Goal: Information Seeking & Learning: Learn about a topic

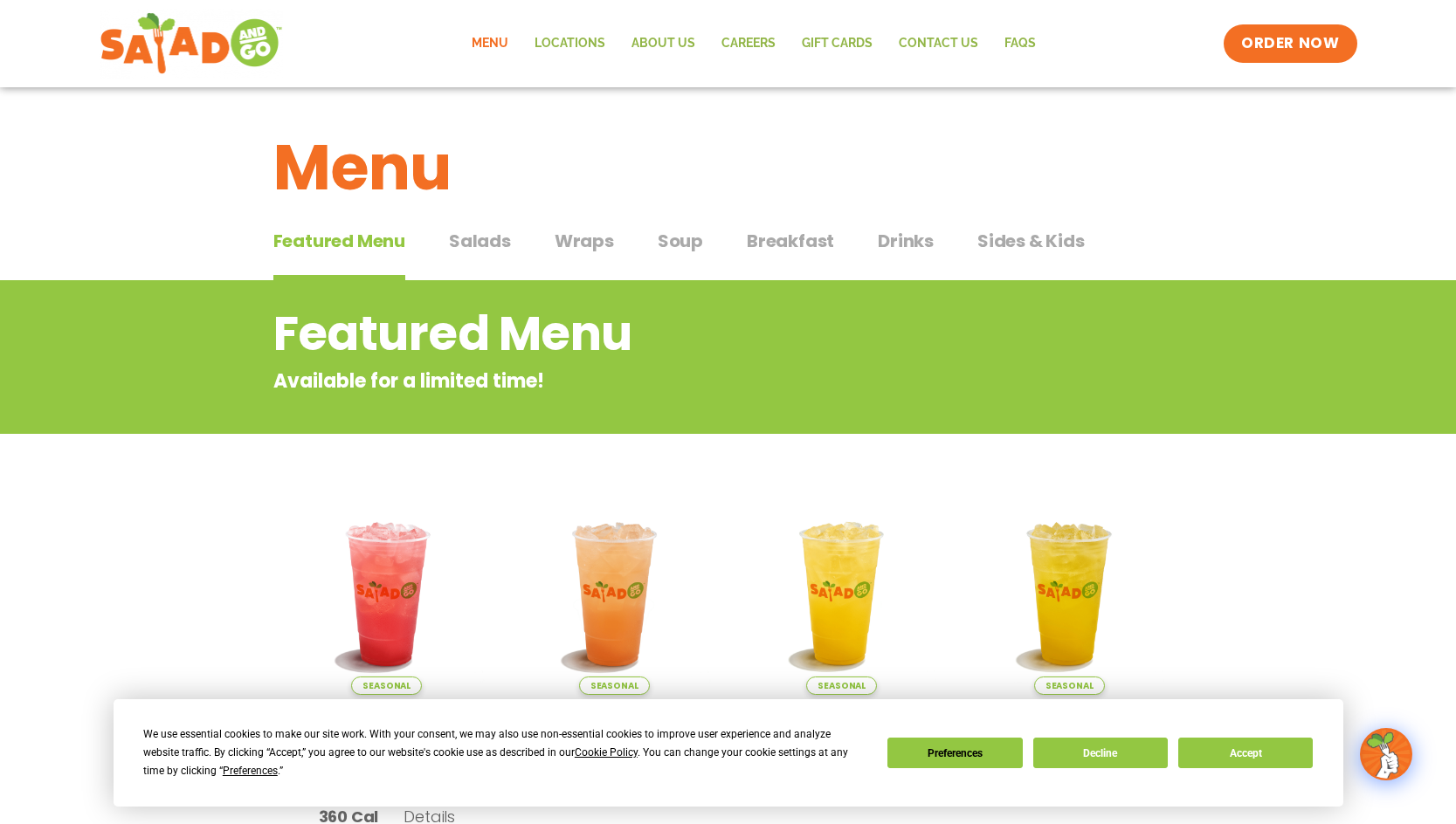
click at [481, 242] on span "Salads" at bounding box center [479, 240] width 62 height 26
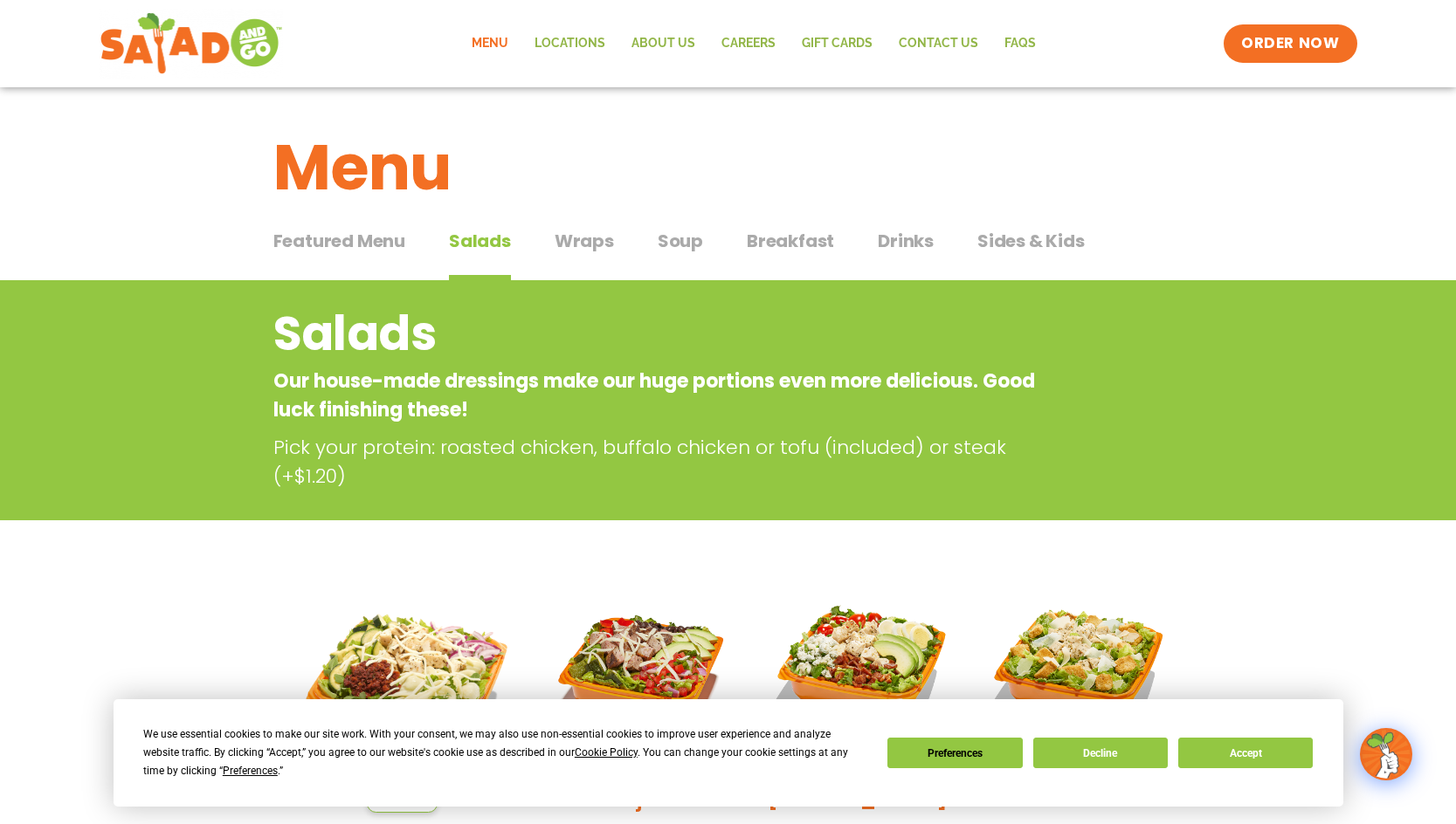
click at [575, 242] on span "Wraps" at bounding box center [585, 240] width 59 height 26
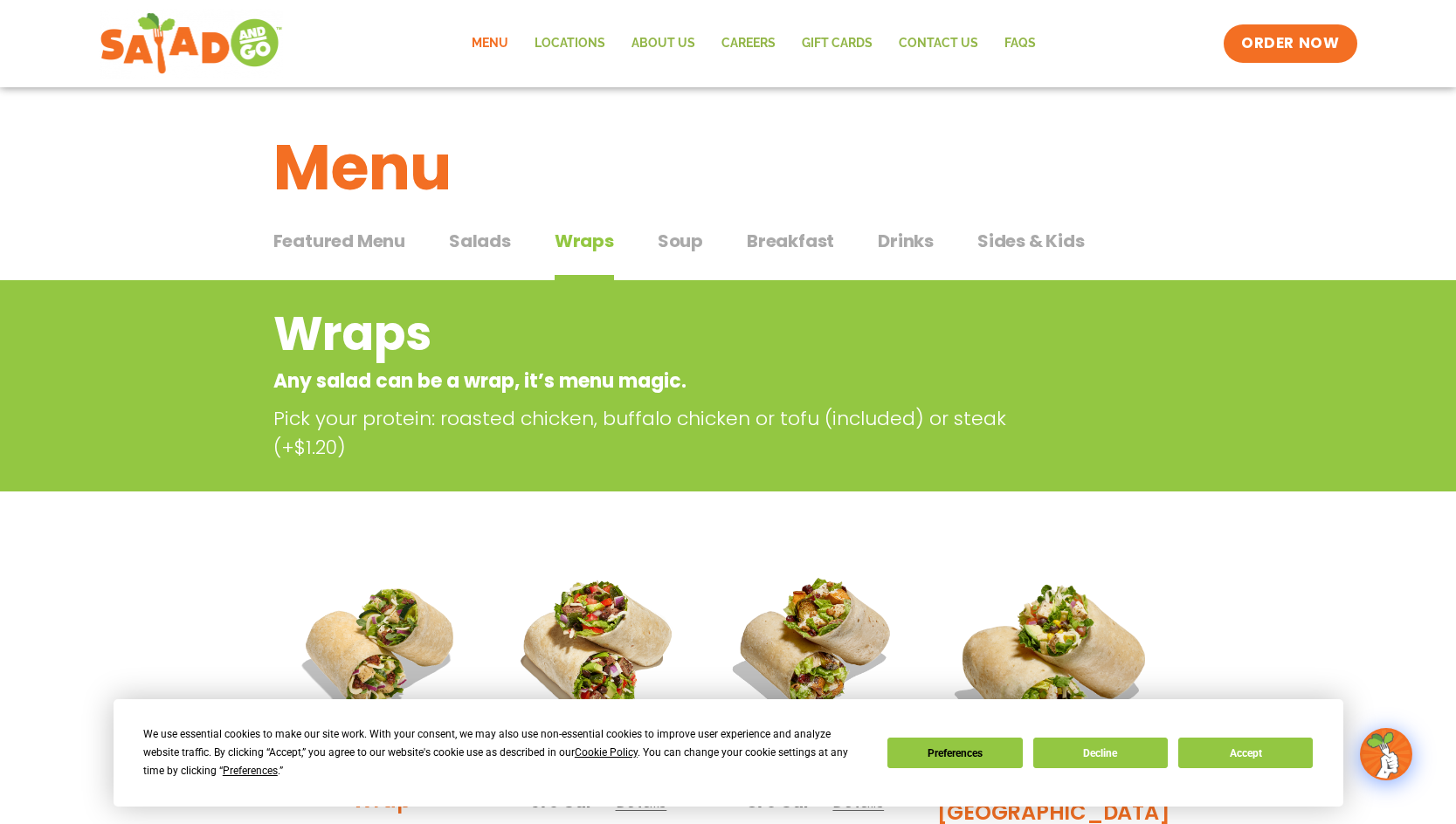
click at [674, 243] on span "Soup" at bounding box center [680, 240] width 45 height 26
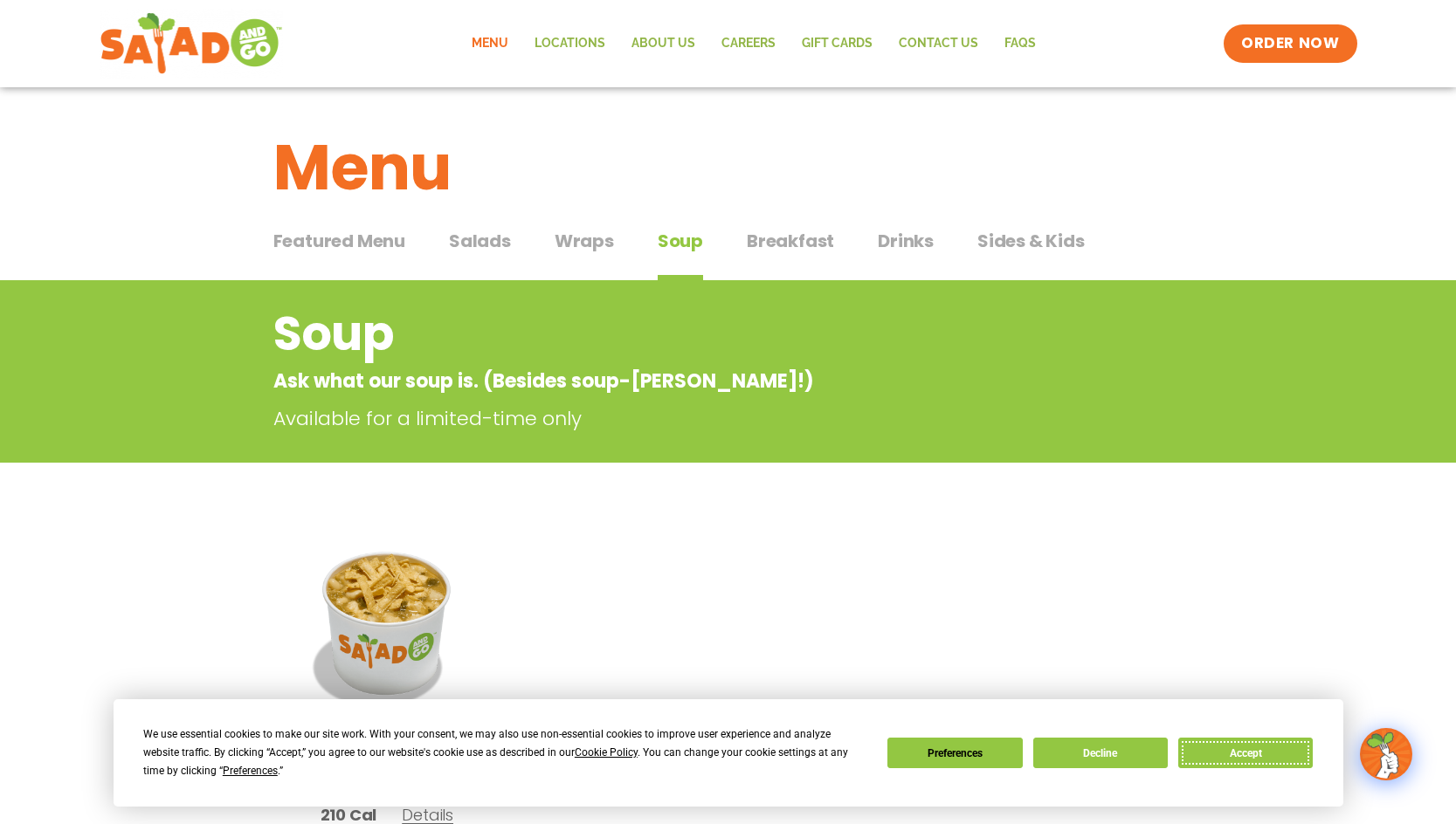
click at [1245, 759] on button "Accept" at bounding box center [1245, 753] width 134 height 31
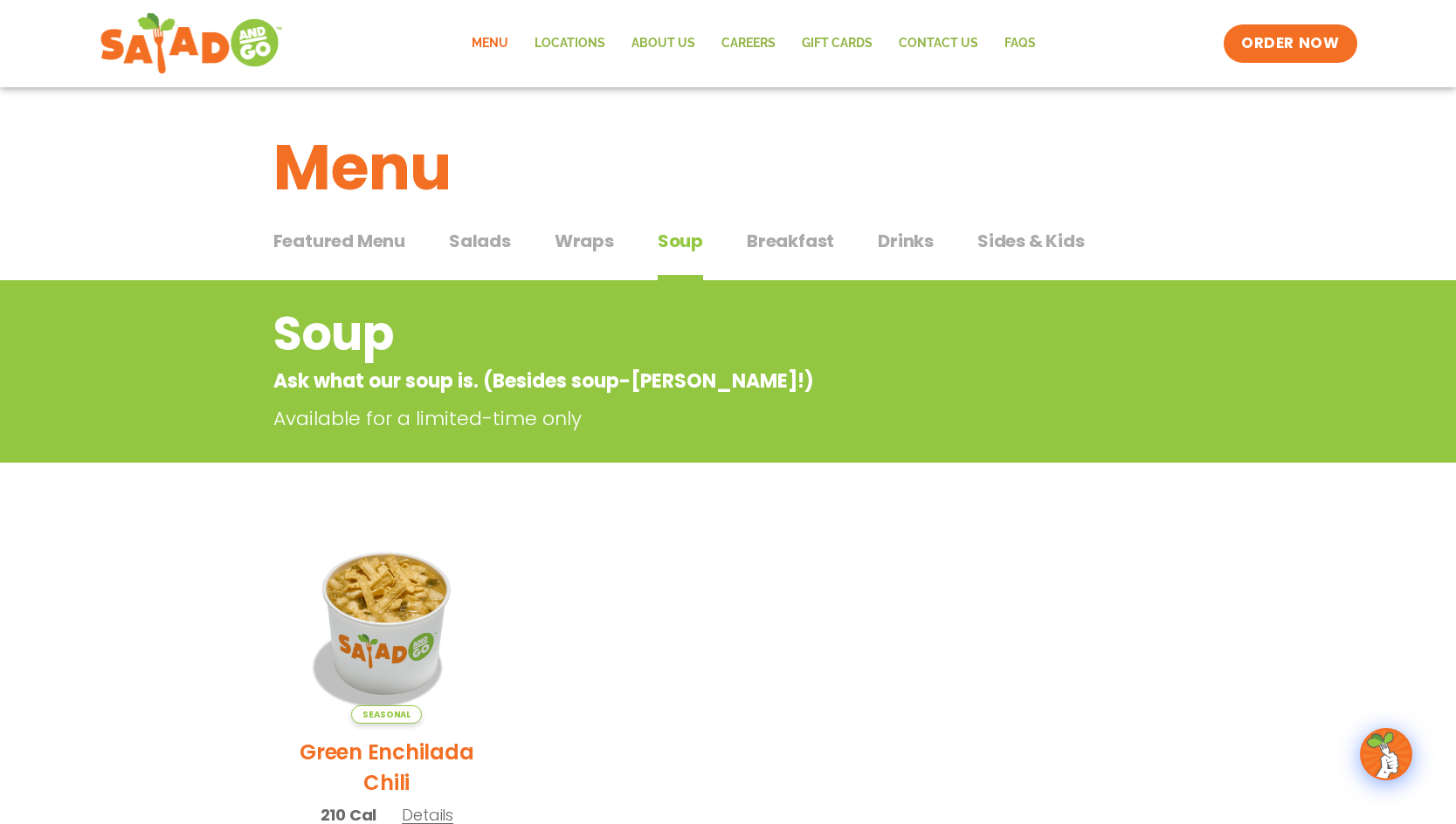
click at [816, 247] on span "Breakfast" at bounding box center [790, 240] width 87 height 26
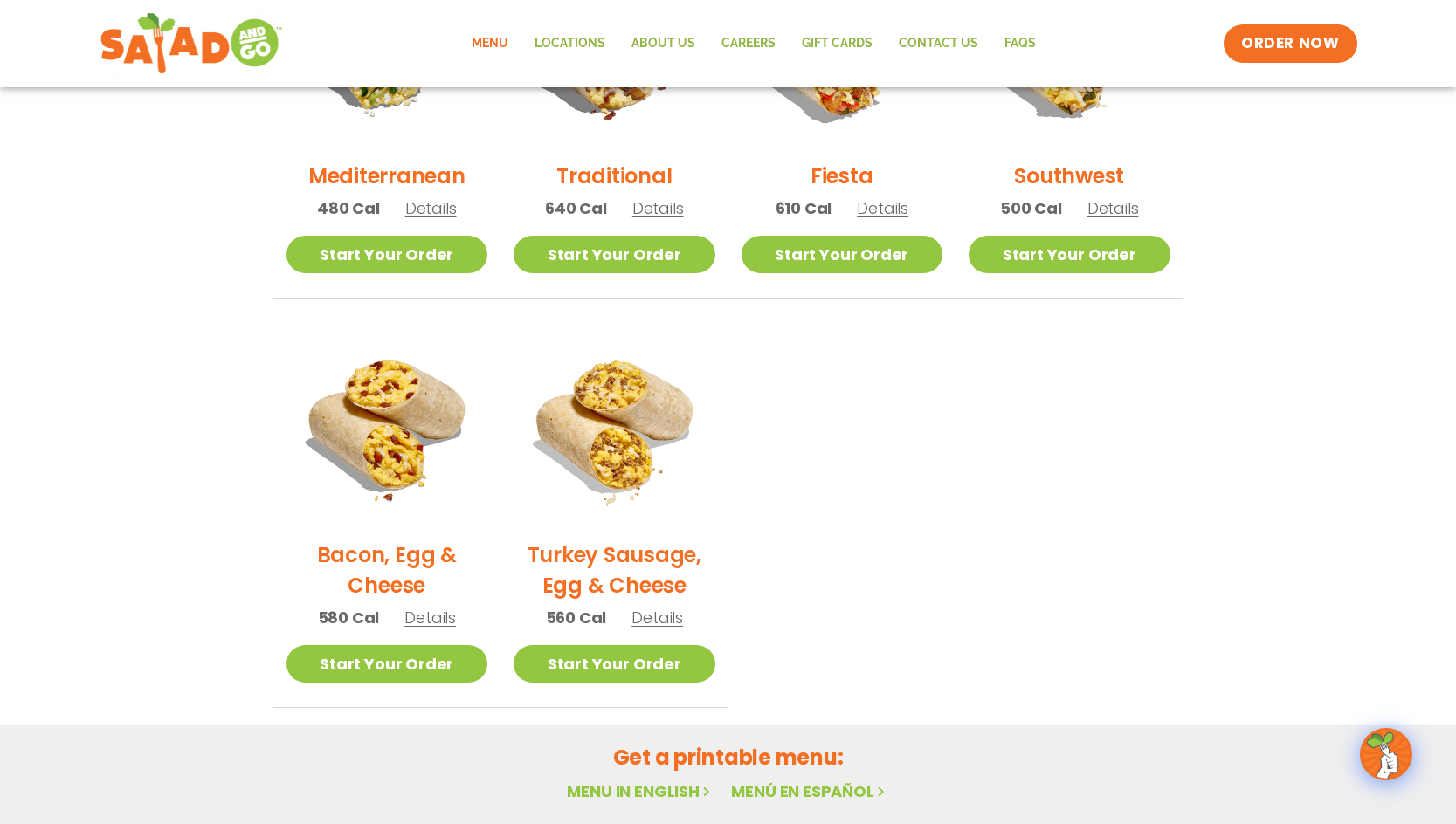
scroll to position [611, 0]
